Goal: Obtain resource: Download file/media

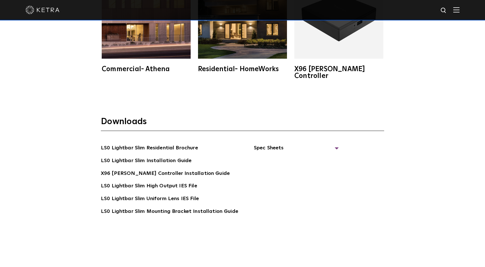
scroll to position [1105, 0]
click at [145, 182] on link "LS0 Lightbar Slim High Output IES File" at bounding box center [149, 186] width 96 height 9
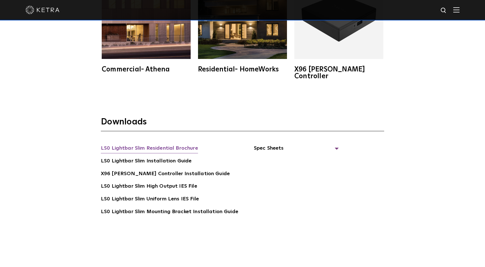
click at [156, 144] on link "LS0 Lightbar Slim Residential Brochure" at bounding box center [149, 148] width 97 height 9
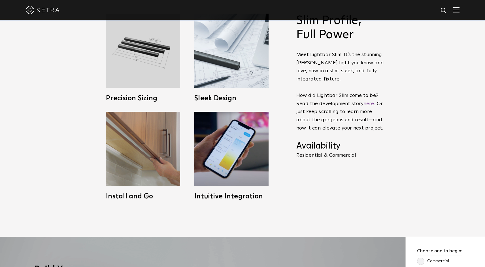
scroll to position [293, 0]
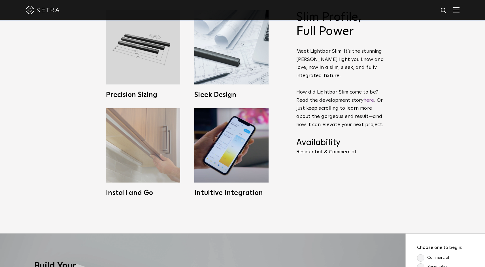
click at [133, 139] on img at bounding box center [143, 145] width 74 height 74
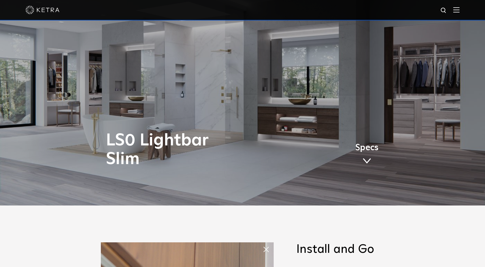
scroll to position [0, 0]
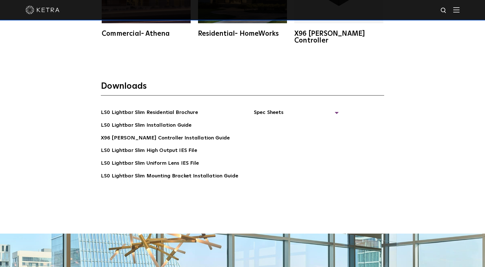
scroll to position [1138, 0]
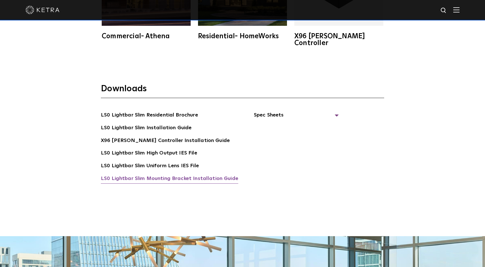
click at [177, 174] on link "LS0 Lightbar Slim Mounting Bracket Installation Guide" at bounding box center [169, 178] width 137 height 9
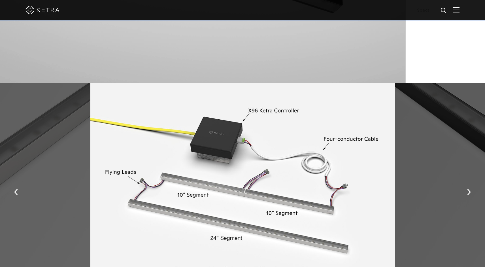
scroll to position [717, 0]
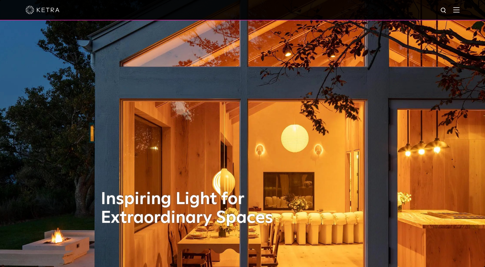
click at [455, 9] on img at bounding box center [456, 9] width 6 height 5
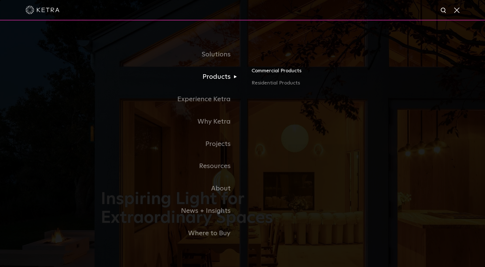
click at [269, 71] on link "Commercial Products" at bounding box center [317, 73] width 132 height 12
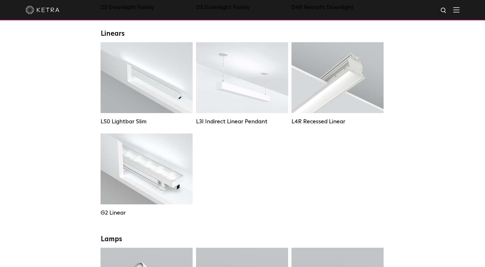
scroll to position [215, 0]
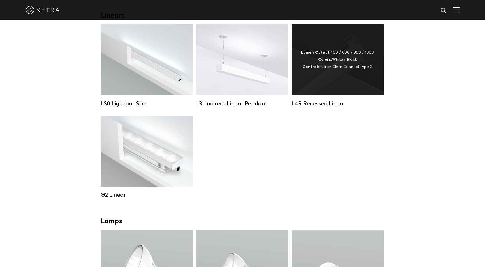
click at [322, 77] on div "Lumen Output: 400 / 600 / 800 / 1000 Colors: White / Black Control: Lutron Clea…" at bounding box center [337, 59] width 92 height 71
